Goal: Entertainment & Leisure: Consume media (video, audio)

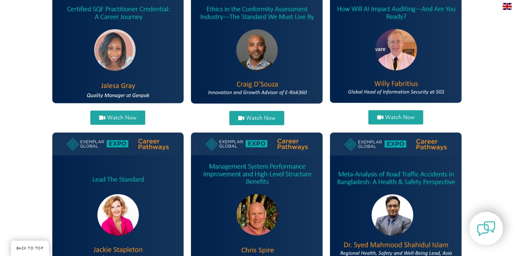
scroll to position [609, 0]
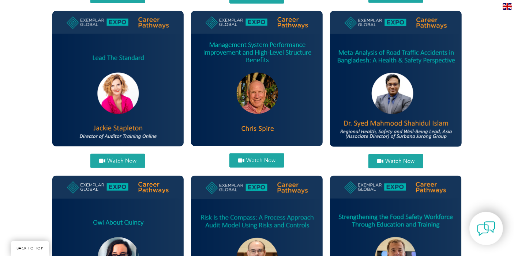
click at [396, 159] on span "Watch Now" at bounding box center [399, 161] width 29 height 5
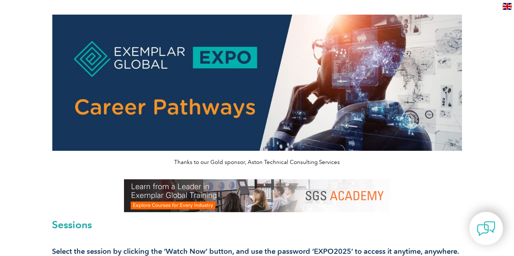
scroll to position [0, 0]
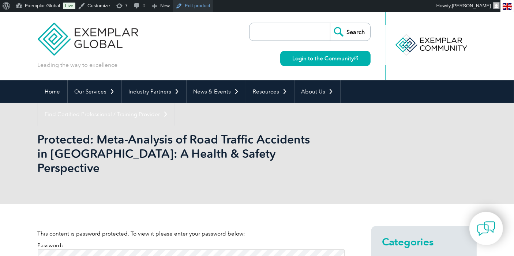
click at [191, 8] on link "Edit product" at bounding box center [193, 6] width 40 height 12
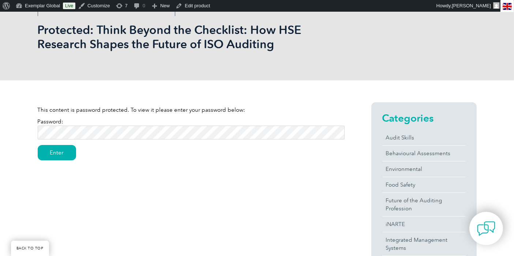
scroll to position [122, 0]
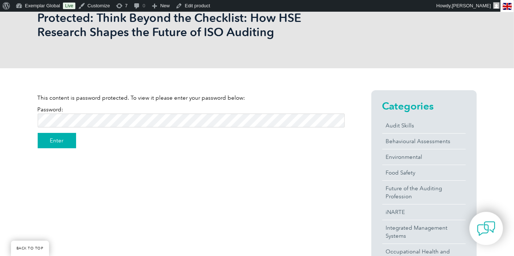
click at [57, 139] on input "Enter" at bounding box center [57, 140] width 38 height 15
